Goal: Task Accomplishment & Management: Complete application form

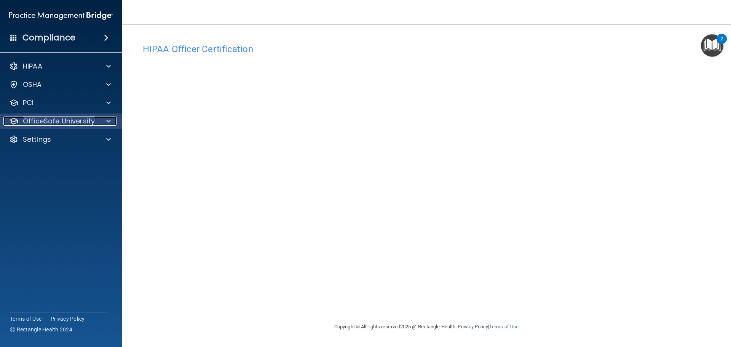
click at [33, 120] on p "OfficeSafe University" at bounding box center [59, 121] width 72 height 9
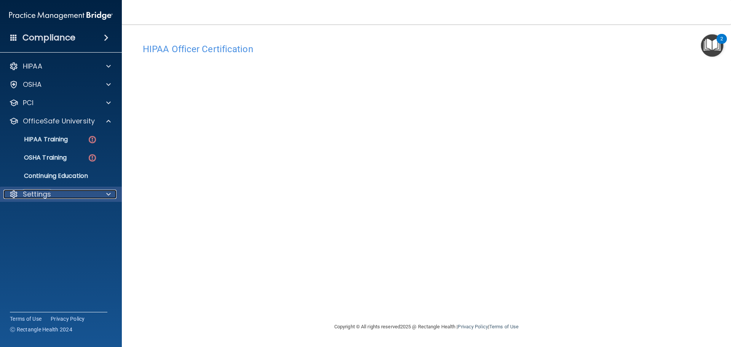
click at [37, 194] on p "Settings" at bounding box center [37, 194] width 28 height 9
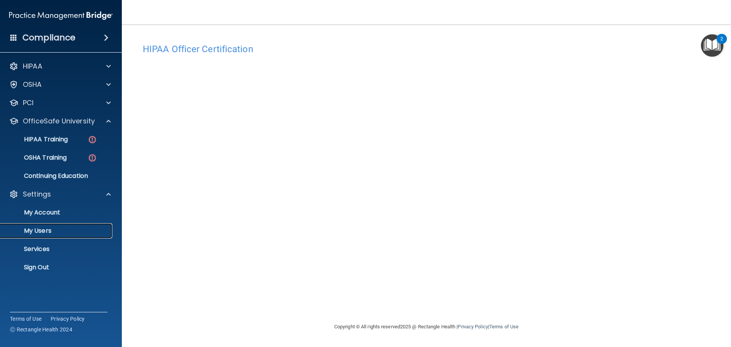
click at [39, 230] on p "My Users" at bounding box center [57, 231] width 104 height 8
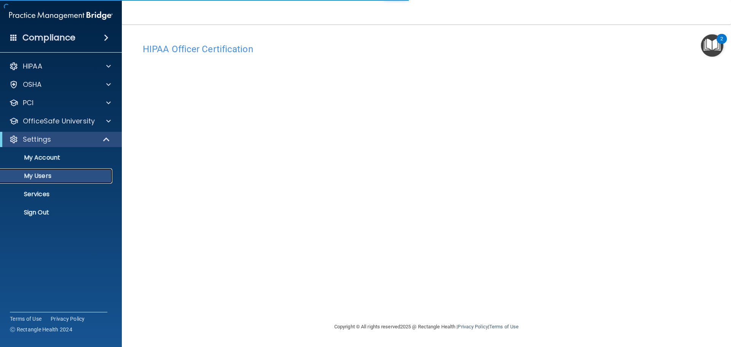
select select "20"
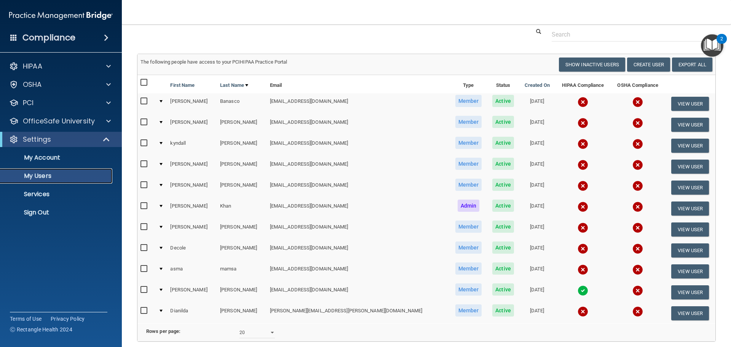
scroll to position [19, 0]
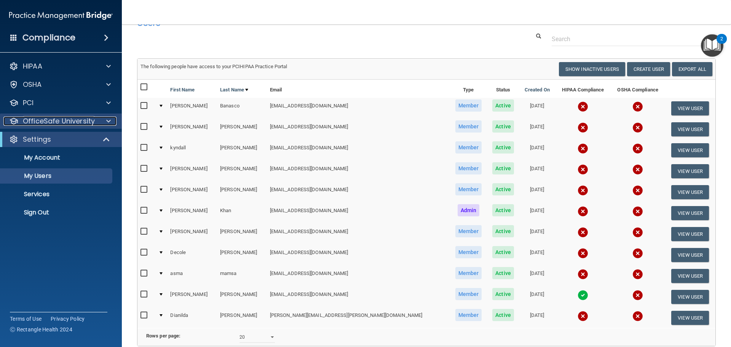
click at [45, 118] on p "OfficeSafe University" at bounding box center [59, 121] width 72 height 9
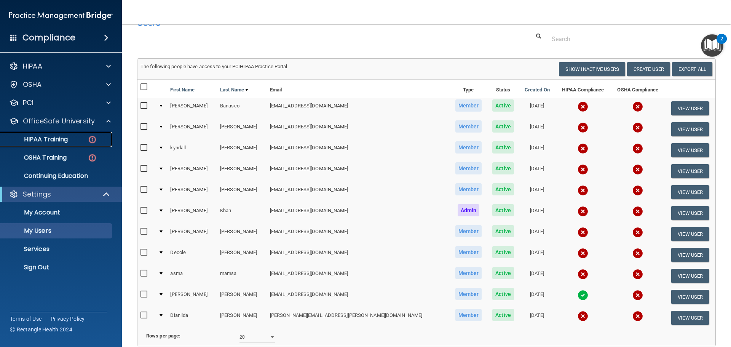
click at [46, 137] on p "HIPAA Training" at bounding box center [36, 140] width 63 height 8
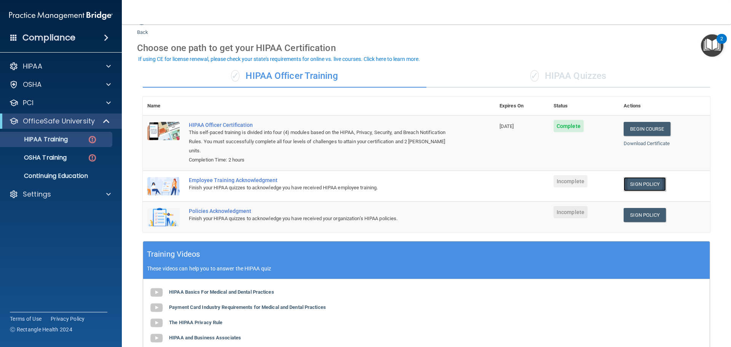
click at [639, 177] on link "Sign Policy" at bounding box center [645, 184] width 42 height 14
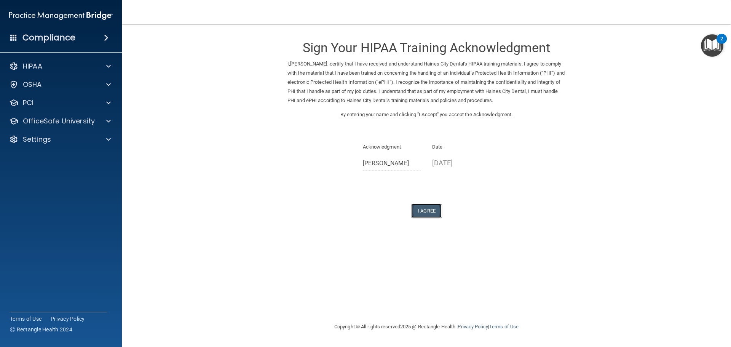
click at [425, 207] on button "I Agree" at bounding box center [426, 211] width 30 height 14
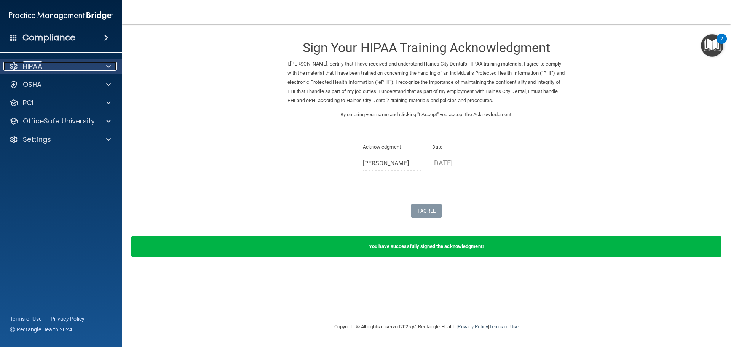
click at [45, 64] on div "HIPAA" at bounding box center [50, 66] width 94 height 9
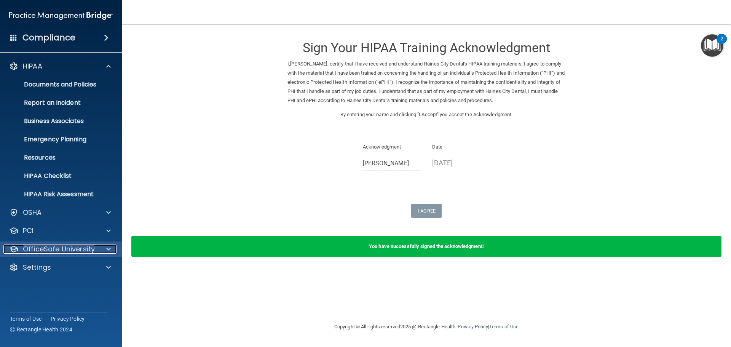
click at [43, 248] on p "OfficeSafe University" at bounding box center [59, 248] width 72 height 9
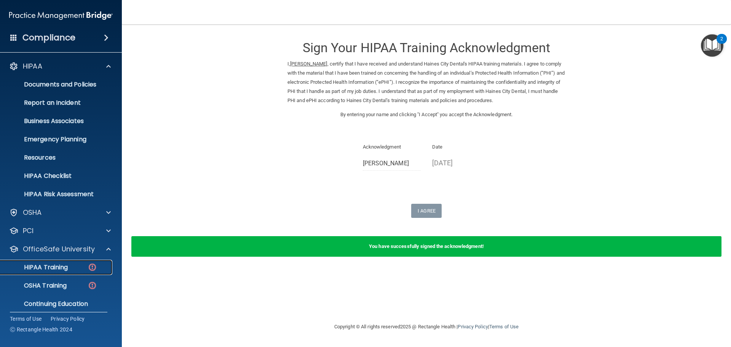
click at [45, 267] on p "HIPAA Training" at bounding box center [36, 267] width 63 height 8
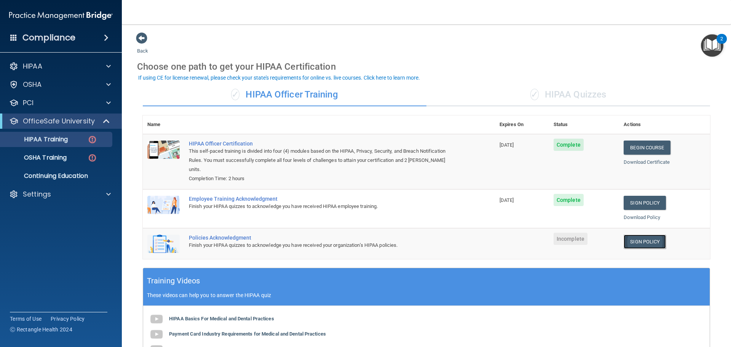
click at [636, 235] on link "Sign Policy" at bounding box center [645, 242] width 42 height 14
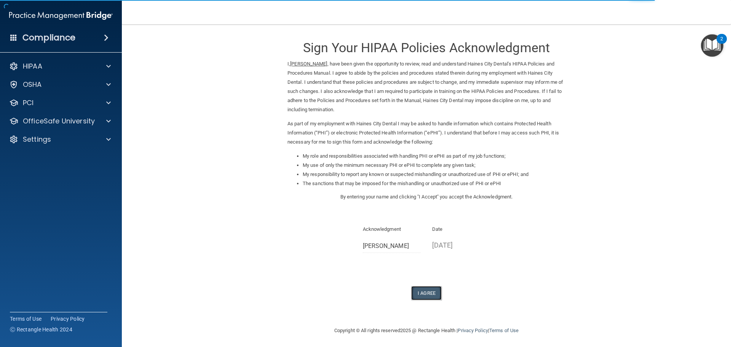
click at [423, 292] on button "I Agree" at bounding box center [426, 293] width 30 height 14
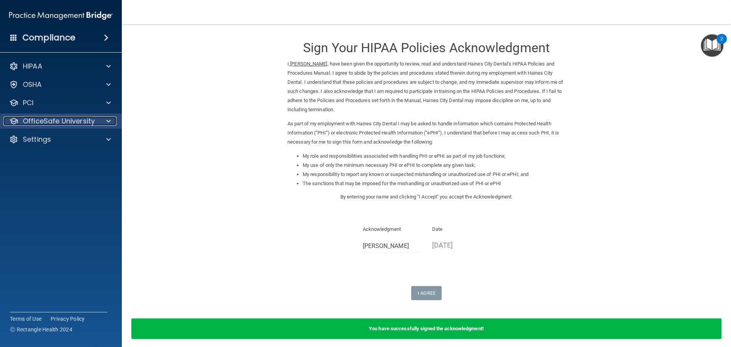
click at [45, 121] on p "OfficeSafe University" at bounding box center [59, 121] width 72 height 9
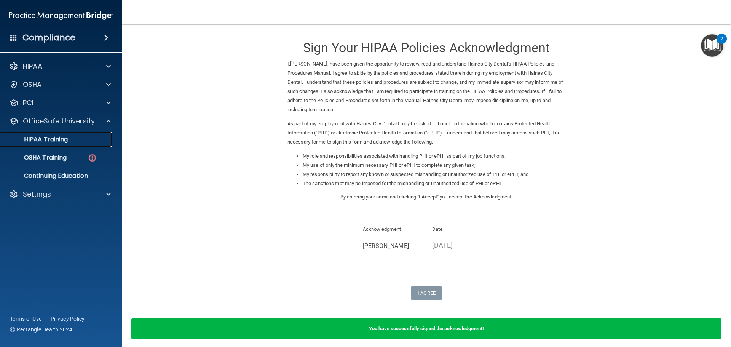
click at [48, 140] on p "HIPAA Training" at bounding box center [36, 140] width 63 height 8
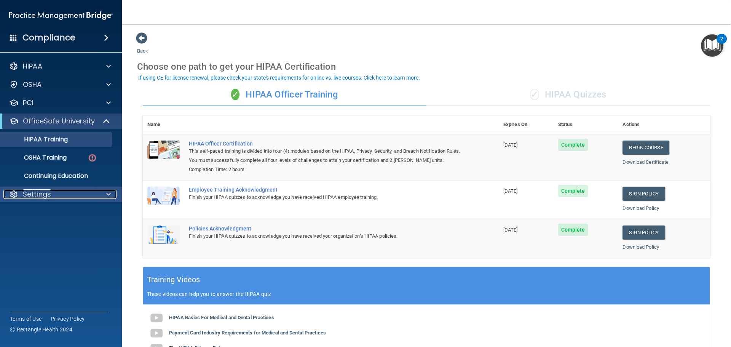
click at [46, 190] on p "Settings" at bounding box center [37, 194] width 28 height 9
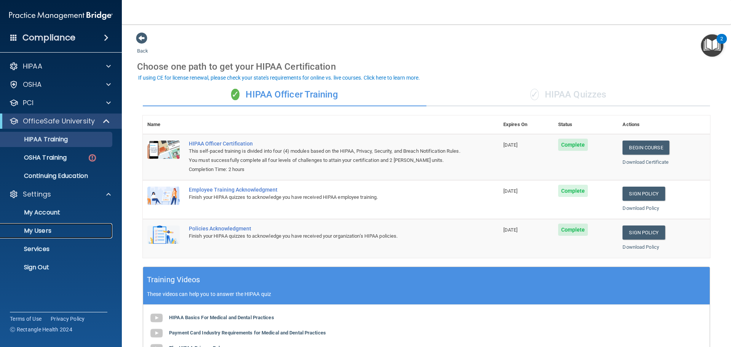
click at [48, 227] on p "My Users" at bounding box center [57, 231] width 104 height 8
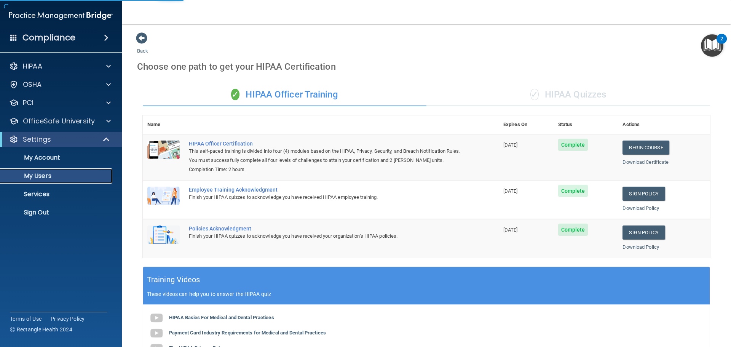
select select "20"
